Goal: Task Accomplishment & Management: Manage account settings

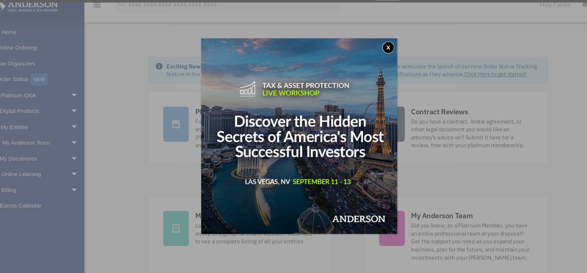
click at [375, 55] on button "x" at bounding box center [373, 54] width 11 height 11
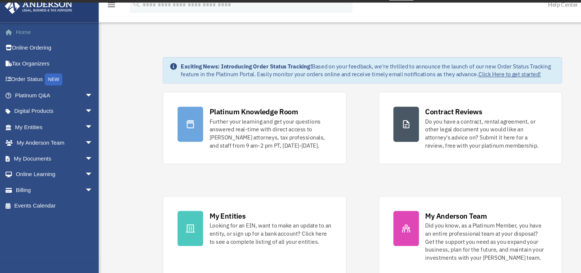
click at [26, 40] on link "Home" at bounding box center [51, 40] width 93 height 15
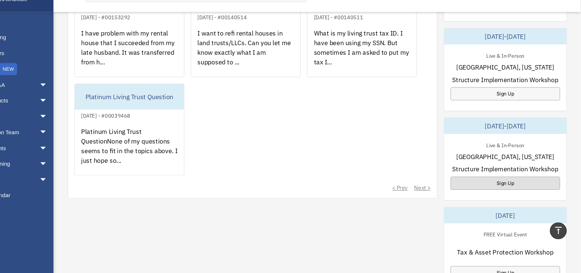
scroll to position [341, 0]
click at [514, 191] on div "Sign Up" at bounding box center [510, 189] width 101 height 12
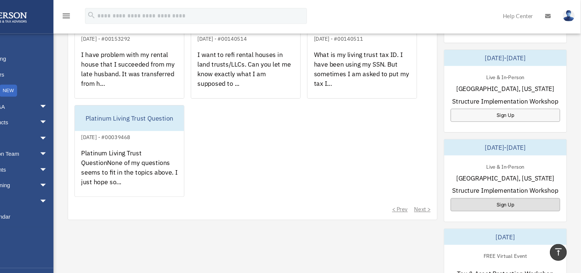
scroll to position [340, 0]
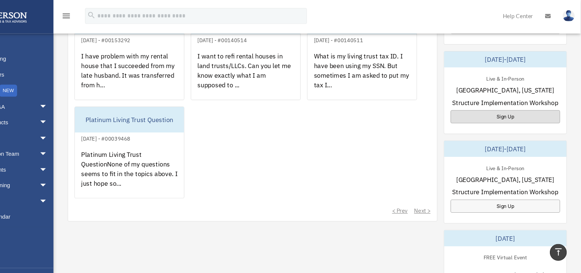
click at [514, 103] on div "Sign Up" at bounding box center [510, 108] width 101 height 12
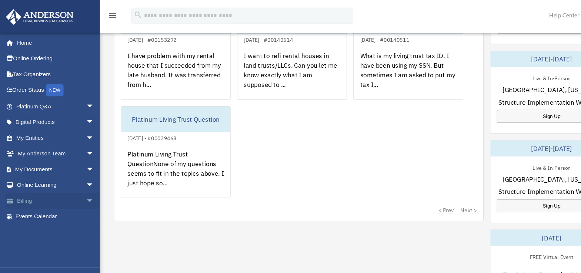
click at [25, 189] on link "Billing arrow_drop_down" at bounding box center [51, 186] width 93 height 15
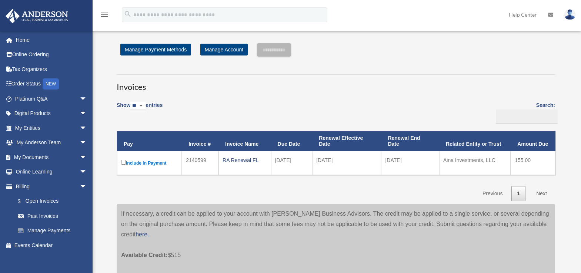
scroll to position [16, 0]
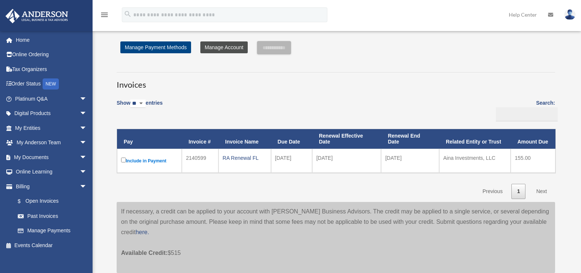
click at [223, 46] on link "Manage Account" at bounding box center [223, 47] width 47 height 12
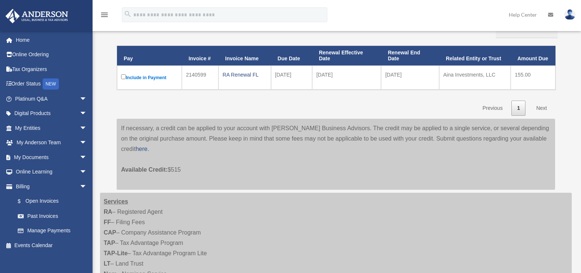
scroll to position [100, 0]
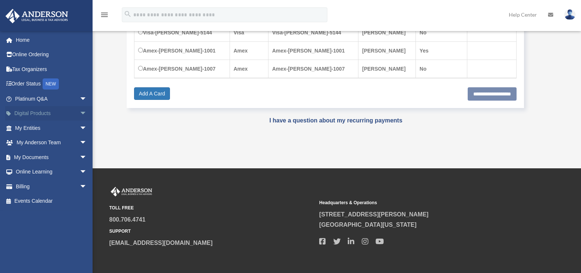
scroll to position [185, 0]
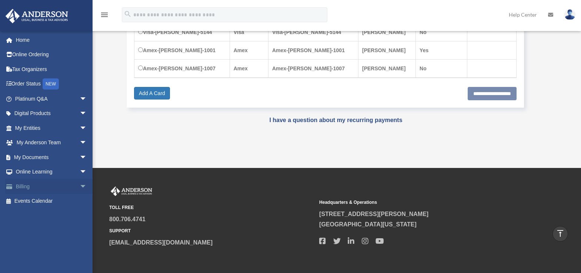
click at [30, 186] on link "Billing arrow_drop_down" at bounding box center [51, 186] width 93 height 15
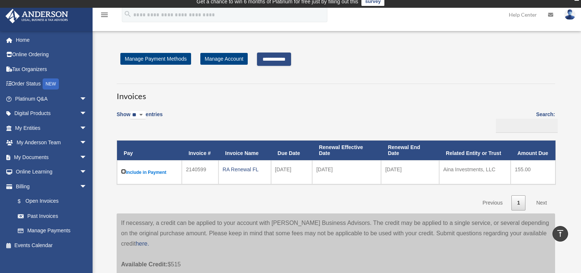
scroll to position [5, 0]
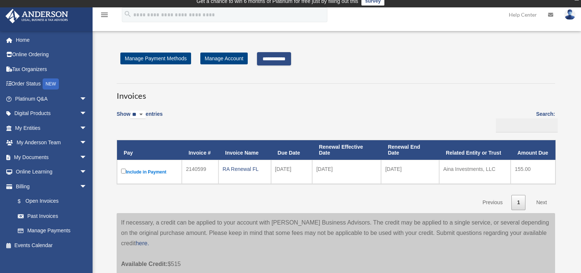
click at [268, 59] on input "**********" at bounding box center [274, 58] width 34 height 13
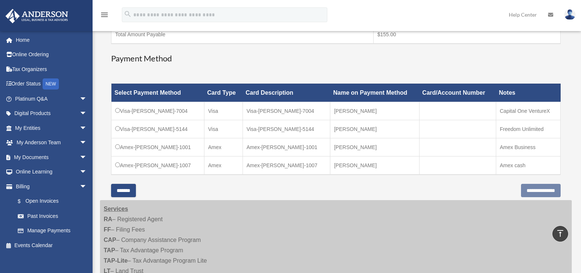
scroll to position [0, 0]
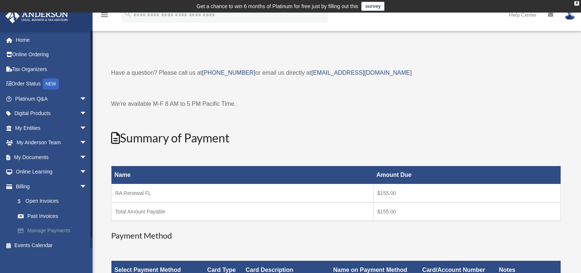
click at [52, 231] on link "Manage Payments" at bounding box center [54, 231] width 88 height 15
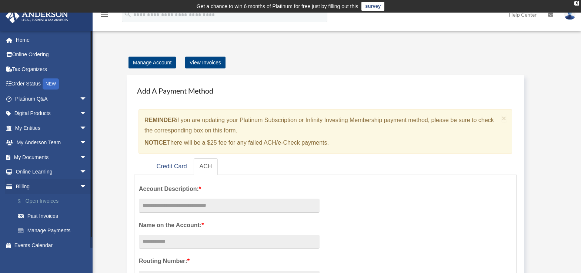
click at [42, 204] on link "$ Open Invoices" at bounding box center [54, 201] width 88 height 15
click at [42, 203] on link "$ Open Invoices" at bounding box center [54, 201] width 88 height 15
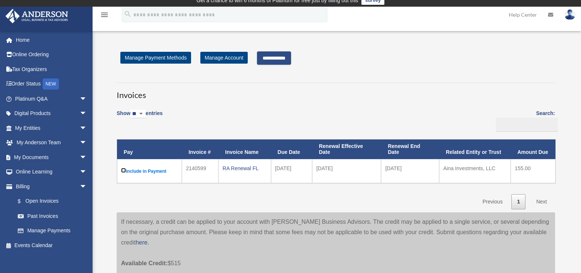
scroll to position [4, 0]
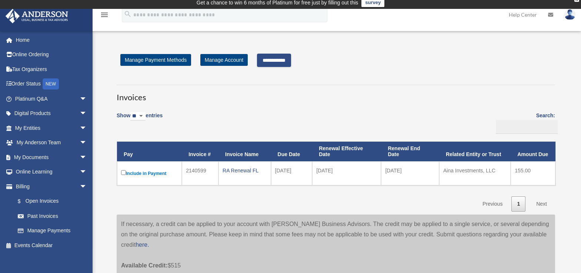
click at [284, 57] on input "**********" at bounding box center [274, 60] width 34 height 13
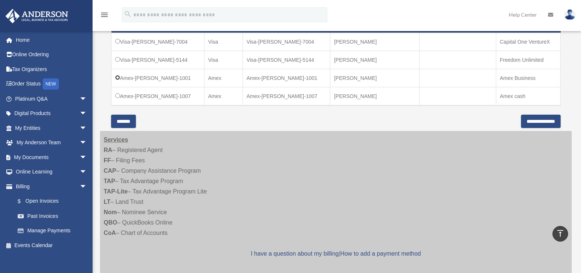
scroll to position [236, 0]
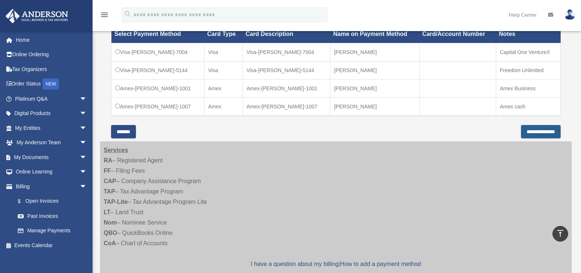
click at [530, 137] on input "**********" at bounding box center [541, 131] width 40 height 13
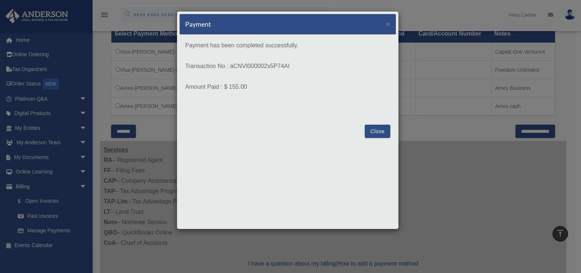
click at [375, 128] on button "Close" at bounding box center [378, 131] width 26 height 13
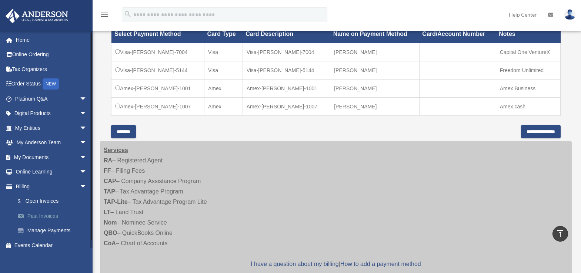
scroll to position [6, 0]
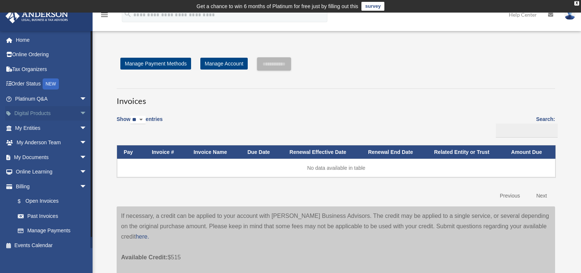
click at [80, 111] on span "arrow_drop_down" at bounding box center [87, 113] width 15 height 15
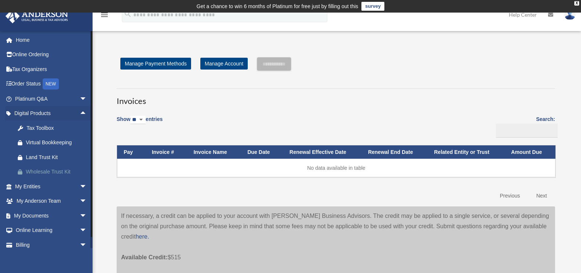
scroll to position [38, 0]
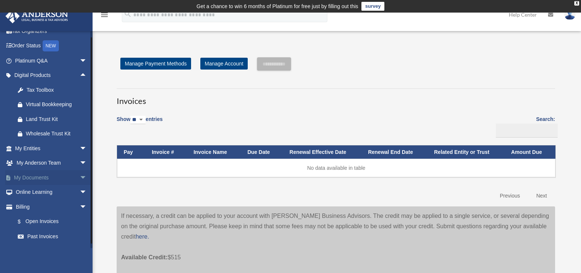
click at [80, 177] on span "arrow_drop_down" at bounding box center [87, 177] width 15 height 15
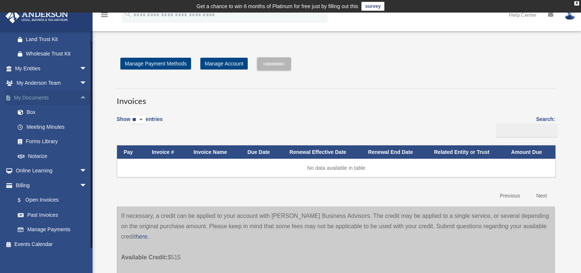
scroll to position [123, 0]
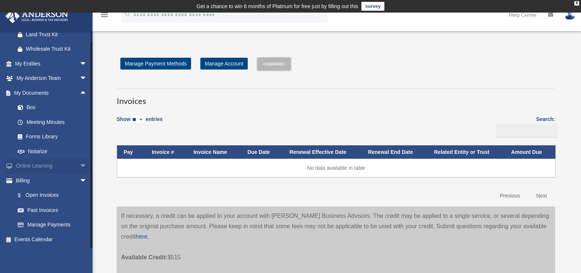
click at [80, 165] on span "arrow_drop_down" at bounding box center [87, 166] width 15 height 15
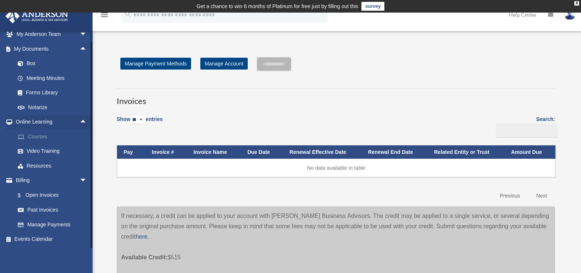
click at [57, 141] on link "Courses" at bounding box center [54, 136] width 88 height 15
click at [46, 134] on link "Courses" at bounding box center [54, 136] width 88 height 15
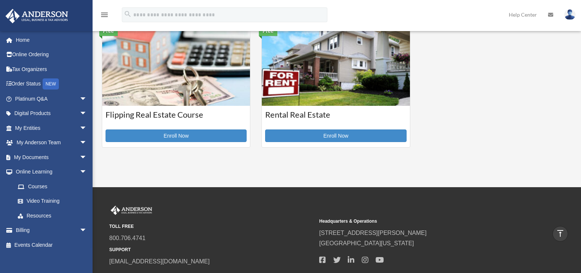
scroll to position [302, 0]
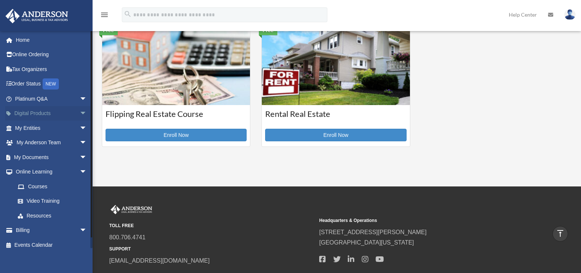
click at [80, 116] on span "arrow_drop_down" at bounding box center [87, 113] width 15 height 15
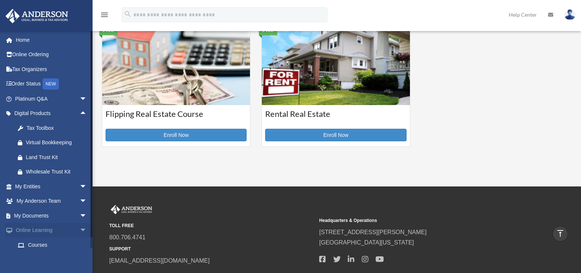
click at [80, 230] on span "arrow_drop_down" at bounding box center [87, 230] width 15 height 15
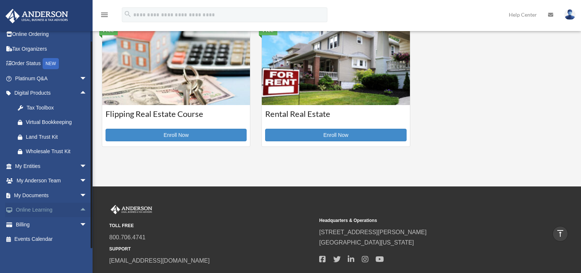
click at [80, 207] on span "arrow_drop_up" at bounding box center [87, 210] width 15 height 15
click at [51, 241] on link "Video Training" at bounding box center [54, 239] width 88 height 15
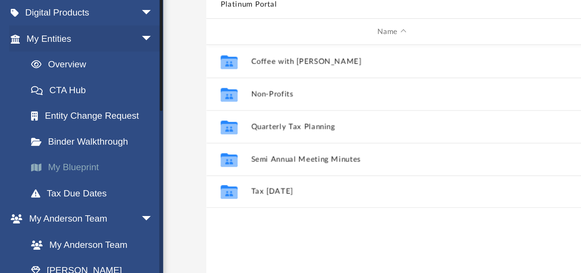
scroll to position [19, 0]
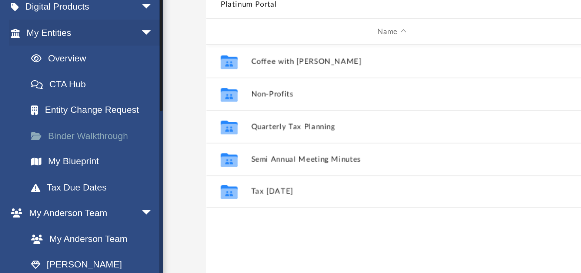
click at [66, 169] on link "Binder Walkthrough" at bounding box center [54, 167] width 88 height 15
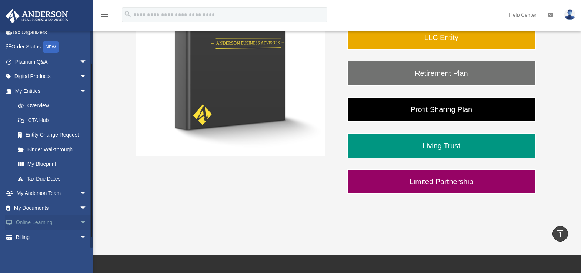
scroll to position [50, 0]
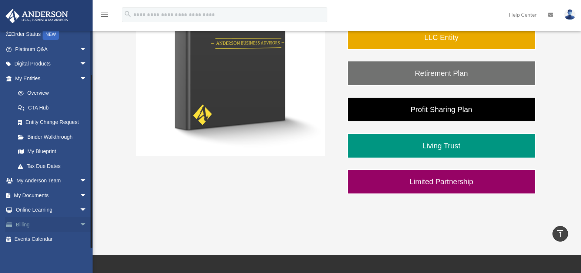
click at [80, 226] on span "arrow_drop_down" at bounding box center [87, 224] width 15 height 15
click at [54, 241] on link "$ Open Invoices" at bounding box center [54, 239] width 88 height 15
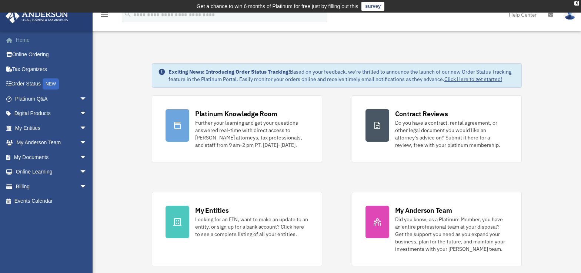
click at [33, 38] on link "Home" at bounding box center [51, 40] width 93 height 15
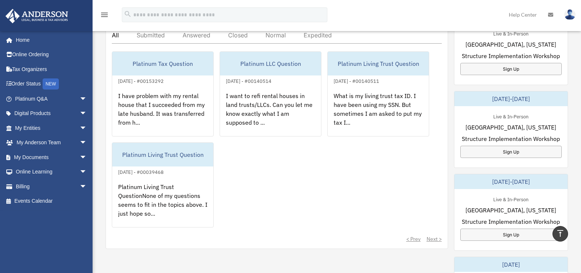
scroll to position [297, 0]
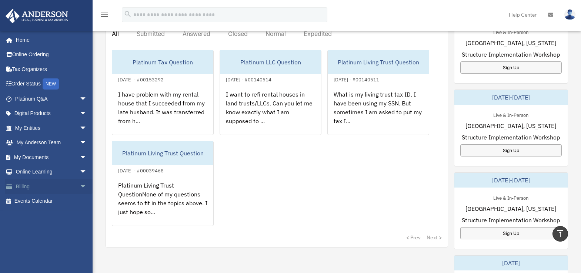
click at [21, 187] on link "Billing arrow_drop_down" at bounding box center [51, 186] width 93 height 15
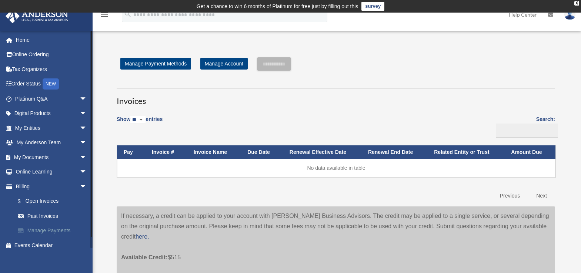
click at [55, 231] on link "Manage Payments" at bounding box center [54, 231] width 88 height 15
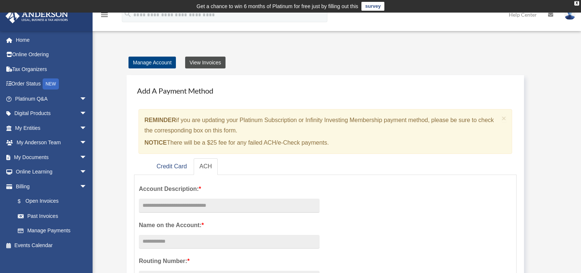
click at [208, 60] on link "View Invoices" at bounding box center [205, 63] width 40 height 12
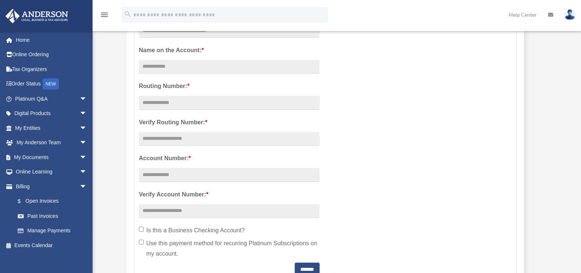
scroll to position [183, 0]
